Goal: Check status

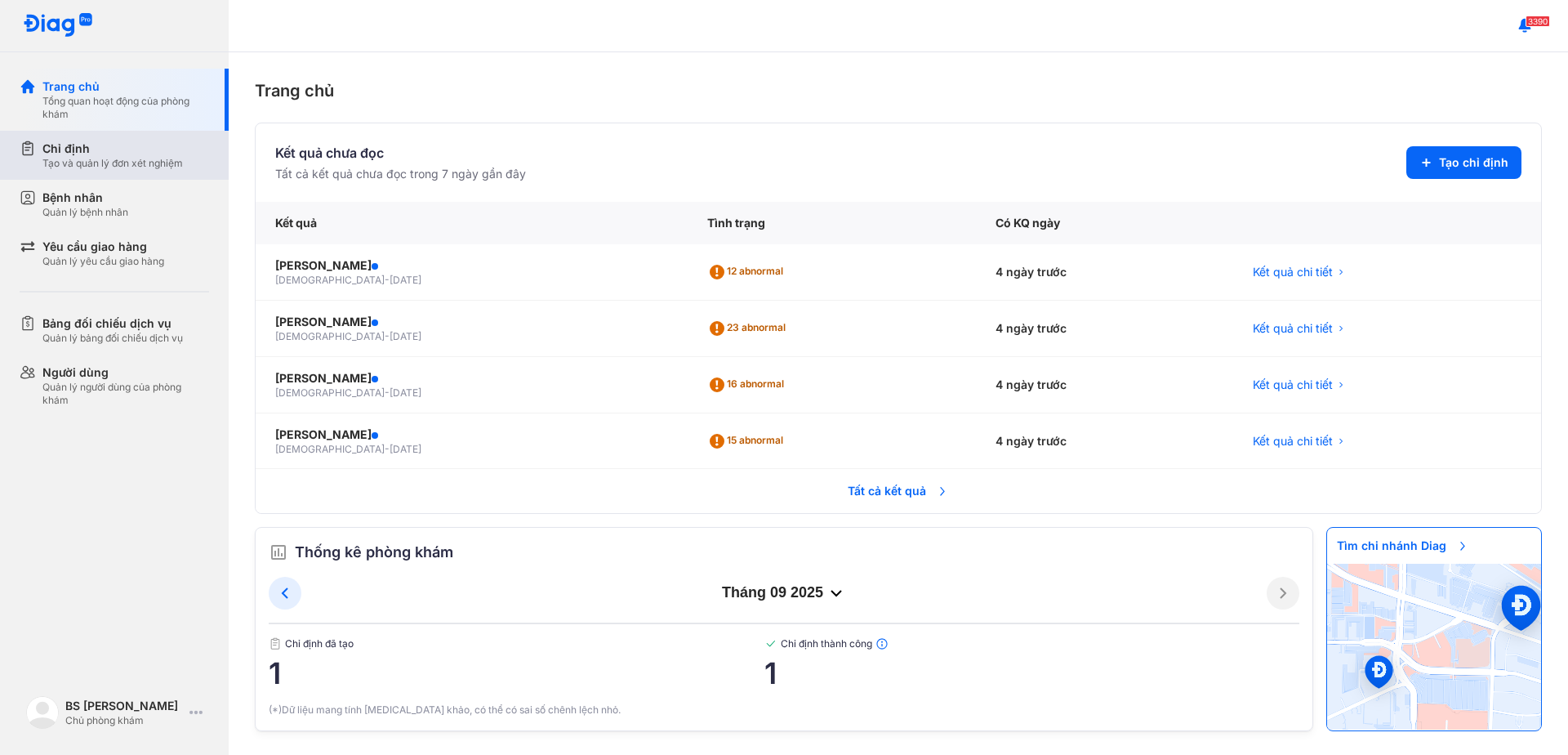
click at [107, 149] on div "Chỉ định" at bounding box center [113, 149] width 141 height 17
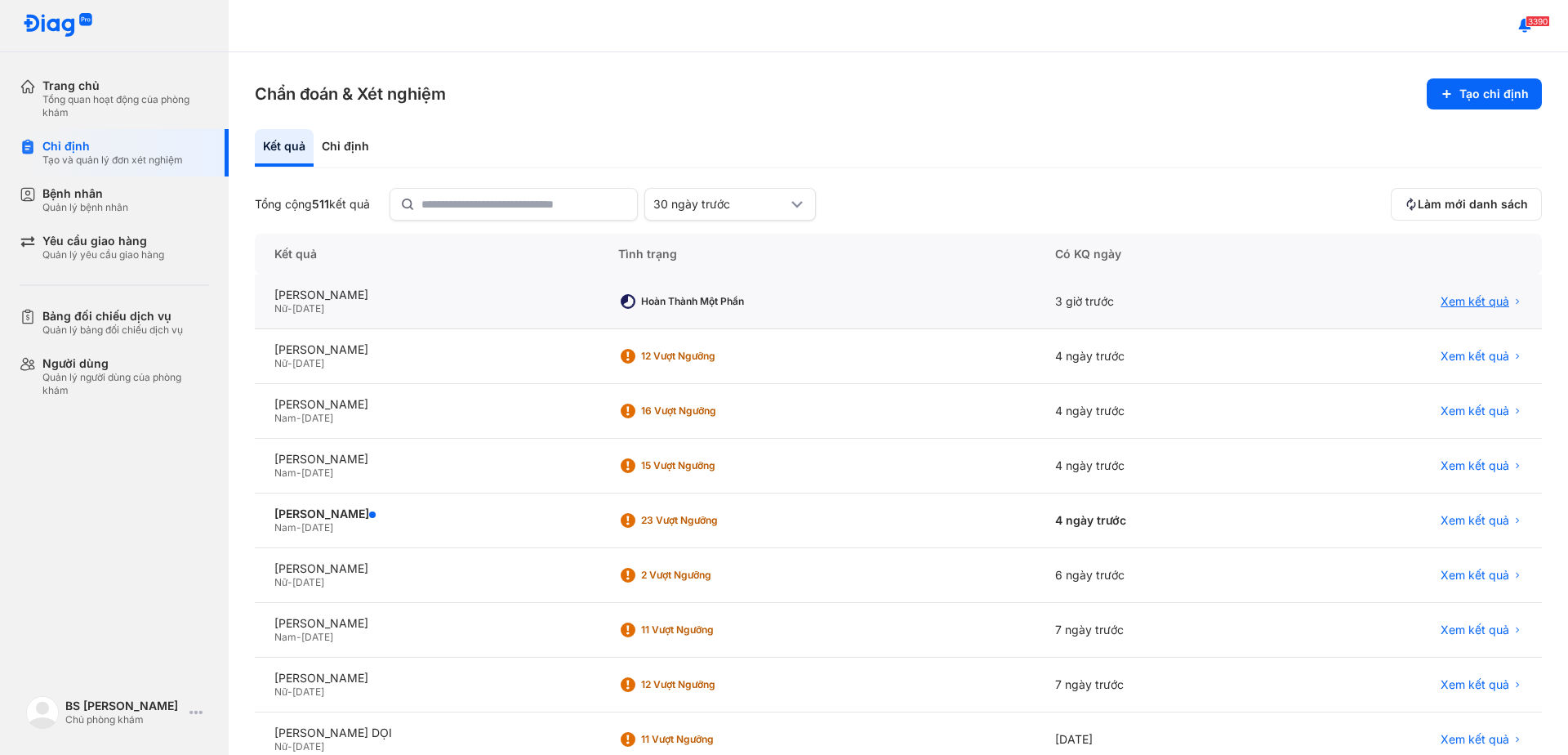
click at [1451, 307] on span "Xem kết quả" at bounding box center [1474, 301] width 69 height 15
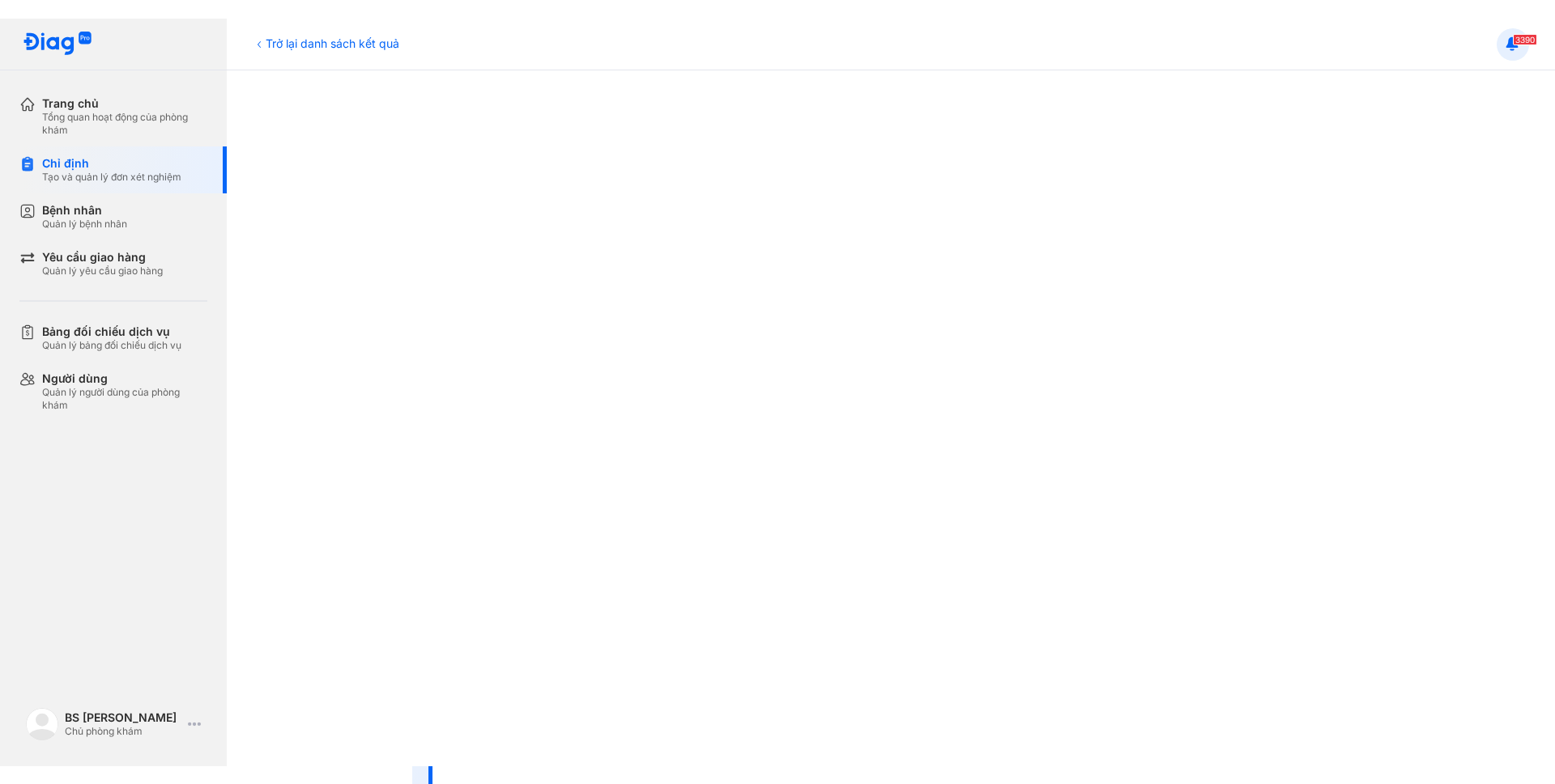
scroll to position [774, 0]
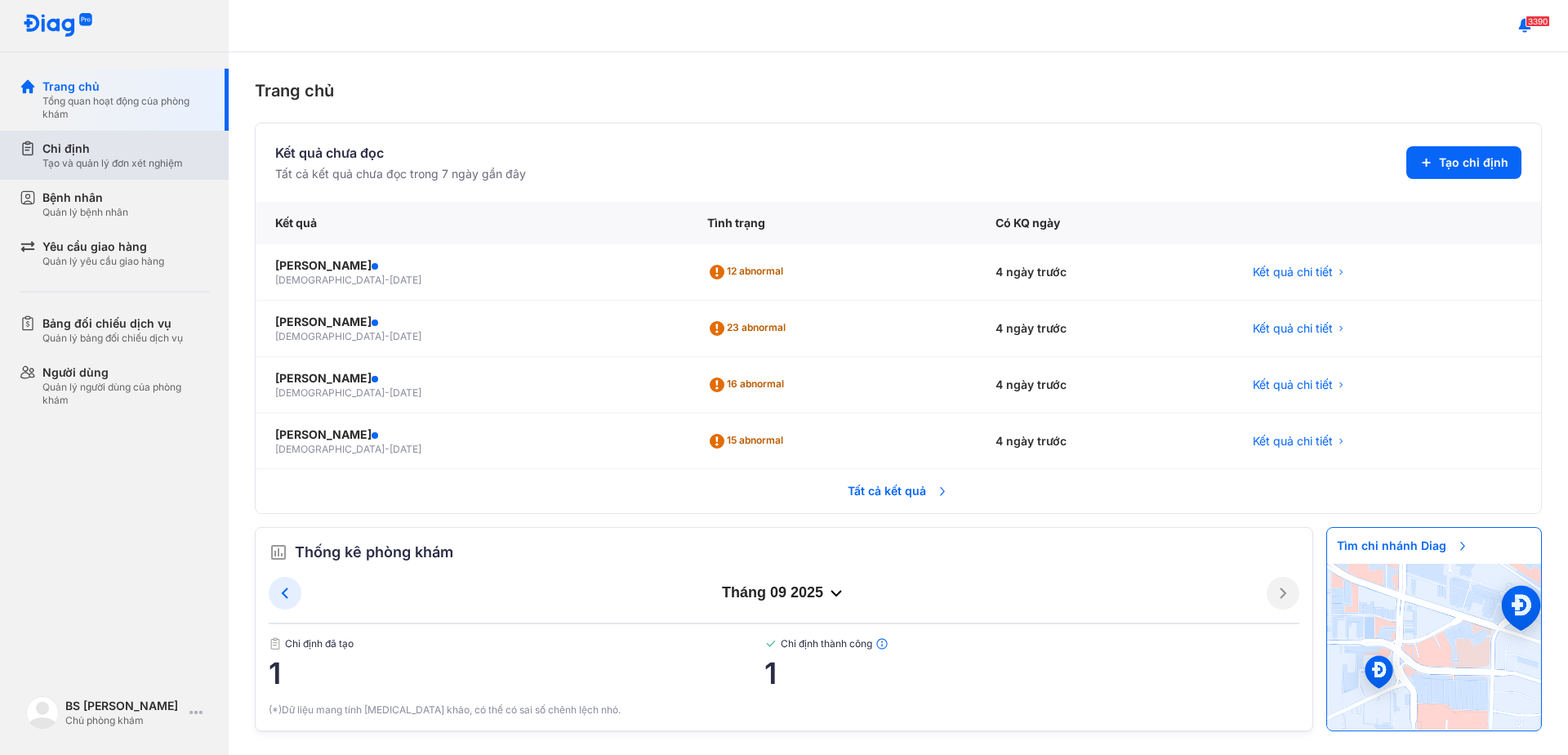
click at [162, 163] on div "Tạo và quản lý đơn xét nghiệm" at bounding box center [113, 163] width 141 height 13
